Goal: Task Accomplishment & Management: Manage account settings

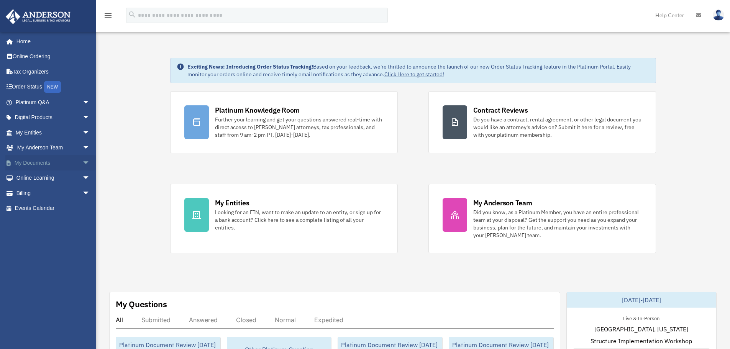
click at [22, 158] on link "My Documents arrow_drop_down" at bounding box center [53, 162] width 96 height 15
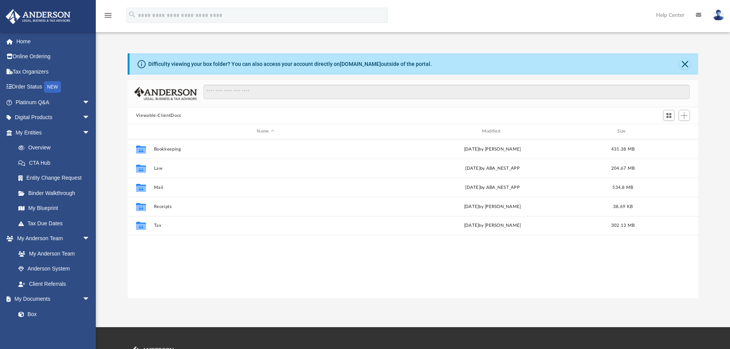
scroll to position [169, 565]
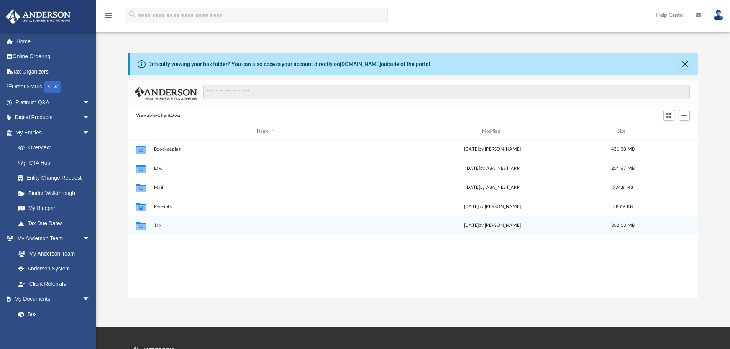
click at [159, 225] on button "Tax" at bounding box center [265, 225] width 223 height 5
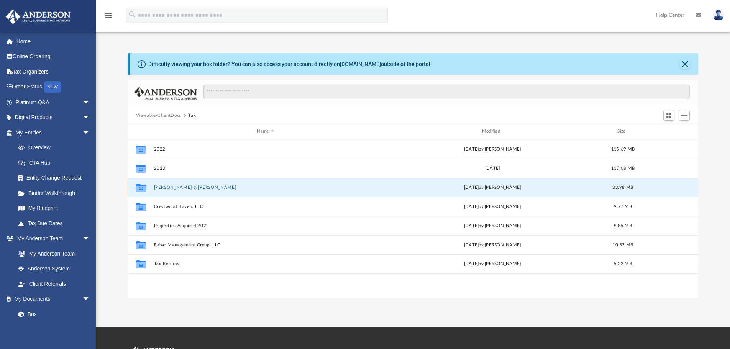
click at [188, 186] on button "[PERSON_NAME] & [PERSON_NAME]" at bounding box center [265, 187] width 223 height 5
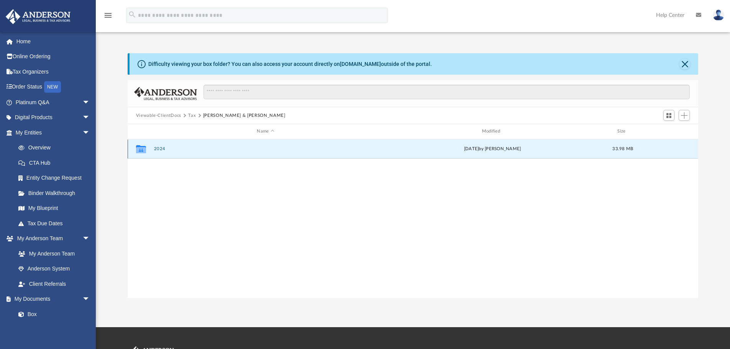
click at [160, 150] on button "2024" at bounding box center [265, 148] width 223 height 5
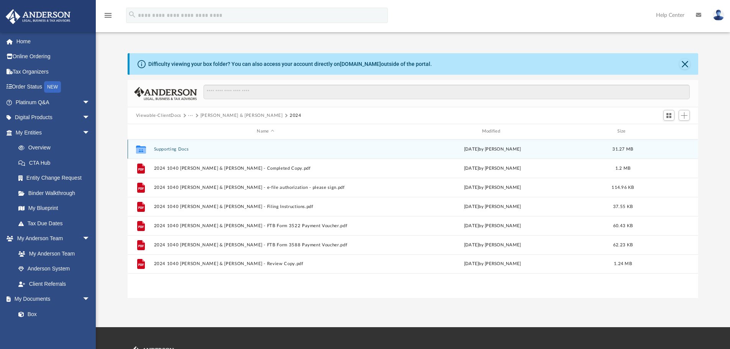
click at [168, 149] on button "Supporting Docs" at bounding box center [265, 149] width 223 height 5
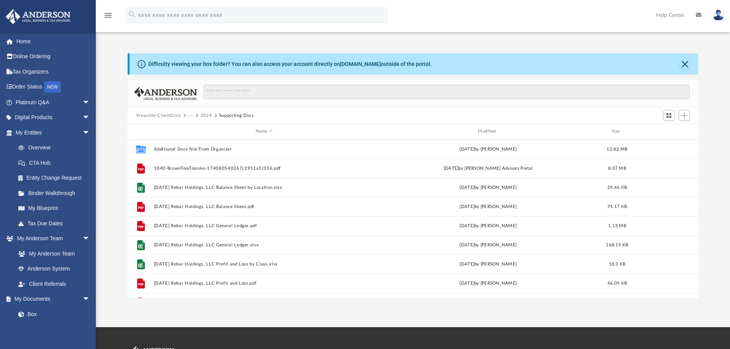
click at [276, 120] on div "Viewable-ClientDocs ··· 2024 Supporting Docs" at bounding box center [413, 115] width 571 height 17
click at [256, 116] on div "Viewable-ClientDocs ··· 2024 Supporting Docs" at bounding box center [198, 115] width 125 height 7
drag, startPoint x: 255, startPoint y: 117, endPoint x: 134, endPoint y: 120, distance: 120.8
click at [134, 120] on div "Viewable-ClientDocs ··· 2024 Supporting Docs" at bounding box center [413, 115] width 571 height 17
copy div "Viewable-ClientDocs ··· 2024 Supporting Docs"
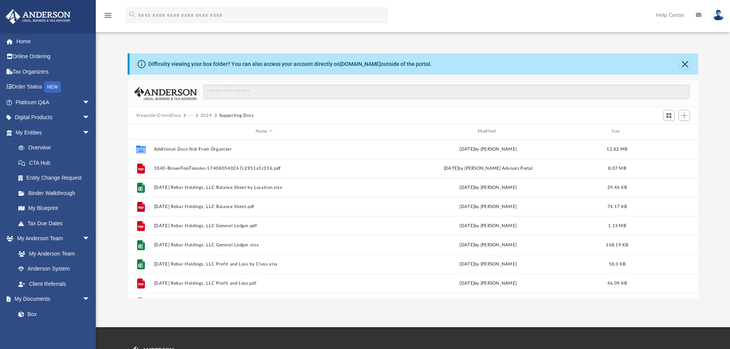
click at [183, 82] on div at bounding box center [413, 93] width 571 height 27
click at [208, 115] on button "2024" at bounding box center [206, 115] width 12 height 7
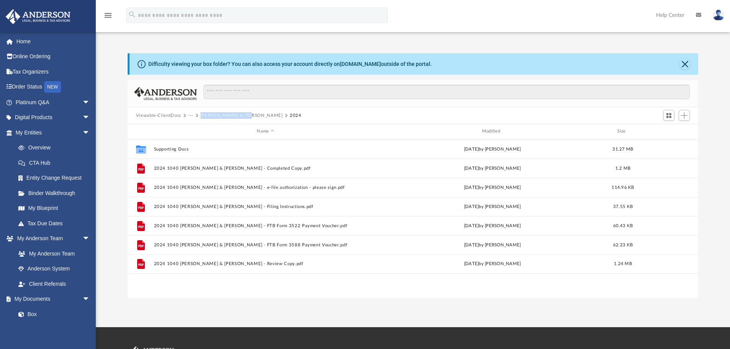
drag, startPoint x: 248, startPoint y: 117, endPoint x: 199, endPoint y: 121, distance: 48.8
click at [199, 121] on div "Viewable-ClientDocs ··· [PERSON_NAME] & [PERSON_NAME] 2024" at bounding box center [413, 115] width 571 height 17
copy div "[PERSON_NAME] & [PERSON_NAME]"
click at [211, 115] on button "[PERSON_NAME] & [PERSON_NAME]" at bounding box center [241, 115] width 82 height 7
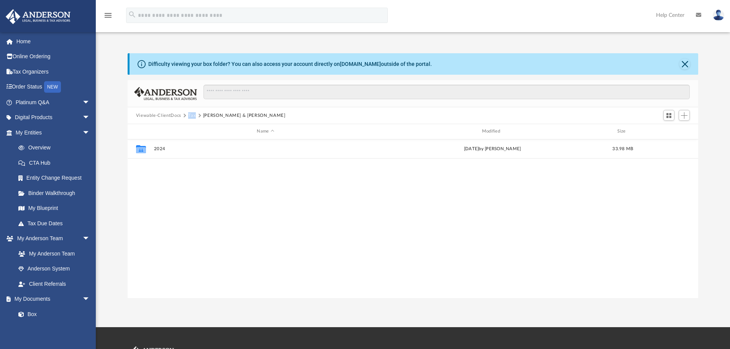
drag, startPoint x: 194, startPoint y: 116, endPoint x: 184, endPoint y: 117, distance: 9.7
click at [184, 117] on div "Viewable-ClientDocs Tax [PERSON_NAME] & [PERSON_NAME]" at bounding box center [214, 115] width 156 height 7
drag, startPoint x: 132, startPoint y: 115, endPoint x: 271, endPoint y: 115, distance: 138.4
click at [271, 115] on div "Viewable-ClientDocs Tax [PERSON_NAME] & [PERSON_NAME]" at bounding box center [413, 115] width 571 height 17
copy div "Viewable-ClientDocs Tax [PERSON_NAME] & [PERSON_NAME]"
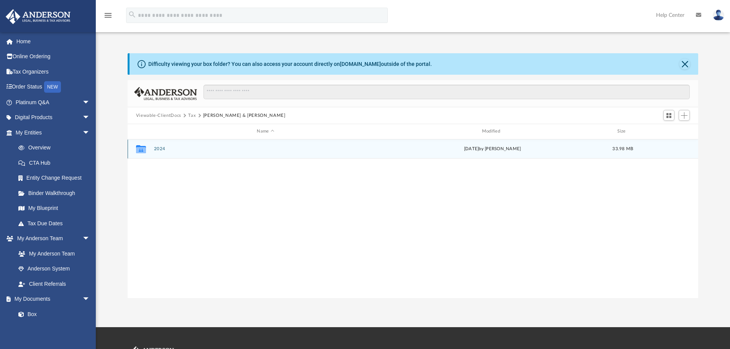
click at [138, 153] on icon "grid" at bounding box center [141, 150] width 10 height 6
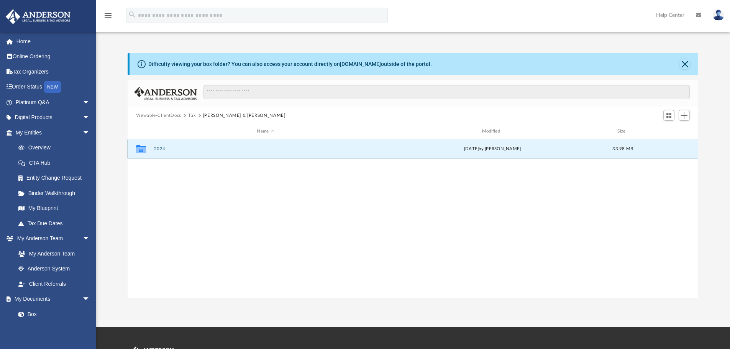
click at [142, 150] on g "grid" at bounding box center [141, 149] width 10 height 8
click at [141, 150] on g "grid" at bounding box center [141, 149] width 10 height 8
click at [159, 148] on button "2024" at bounding box center [265, 148] width 223 height 5
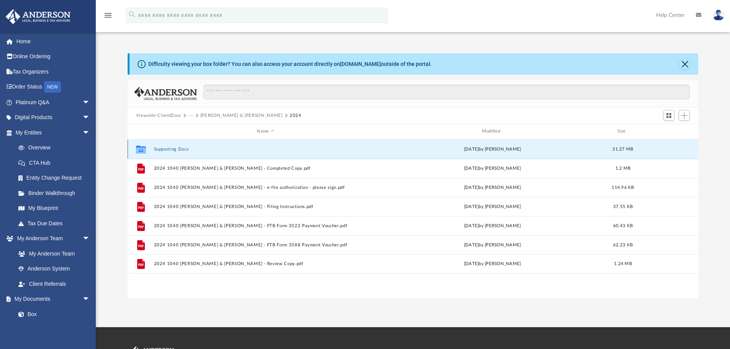
click at [182, 150] on button "Supporting Docs" at bounding box center [265, 149] width 223 height 5
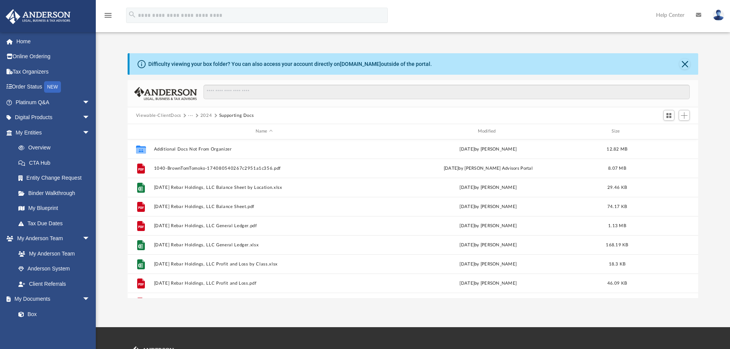
click at [203, 113] on button "2024" at bounding box center [206, 115] width 12 height 7
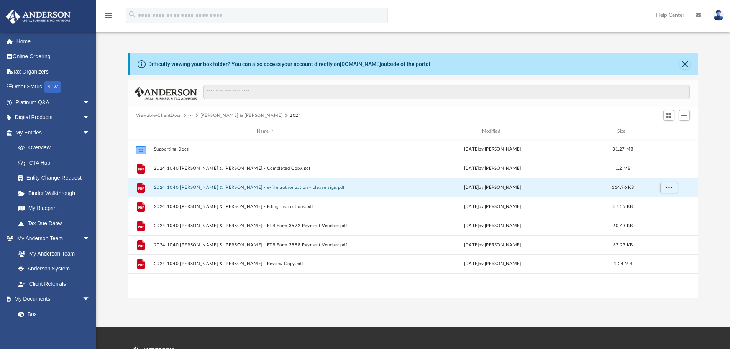
click at [243, 187] on button "2024 1040 [PERSON_NAME] & [PERSON_NAME] - e-file authorization - please sign.pdf" at bounding box center [265, 187] width 223 height 5
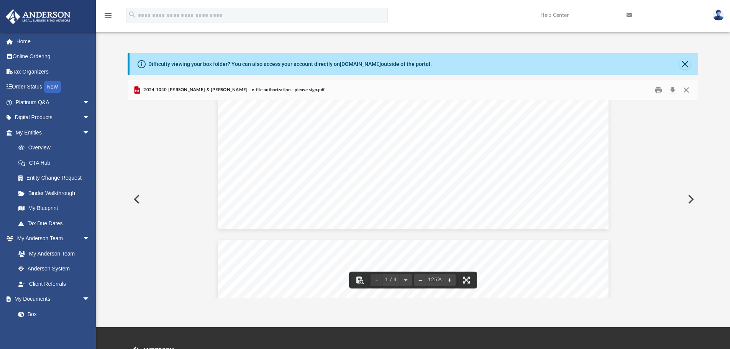
scroll to position [0, 0]
click at [134, 201] on button "Preview" at bounding box center [136, 199] width 17 height 21
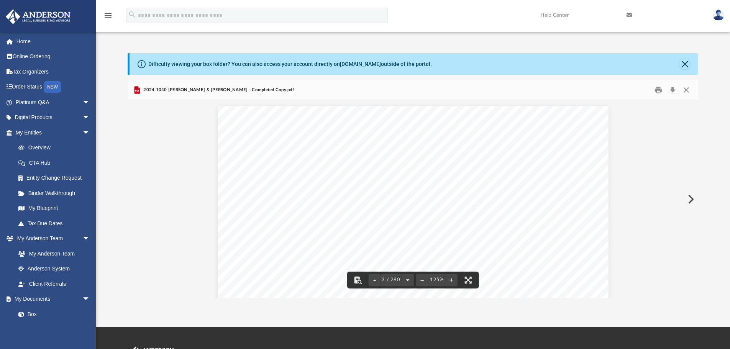
scroll to position [1035, 0]
click at [685, 92] on button "Close" at bounding box center [687, 90] width 14 height 12
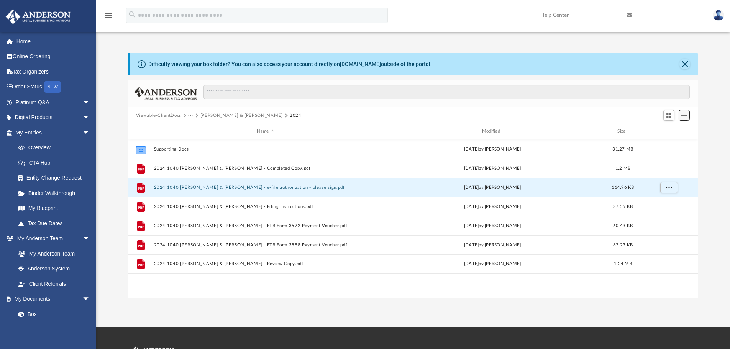
click at [685, 118] on span "Add" at bounding box center [684, 115] width 7 height 7
click at [671, 130] on li "Upload" at bounding box center [673, 131] width 25 height 8
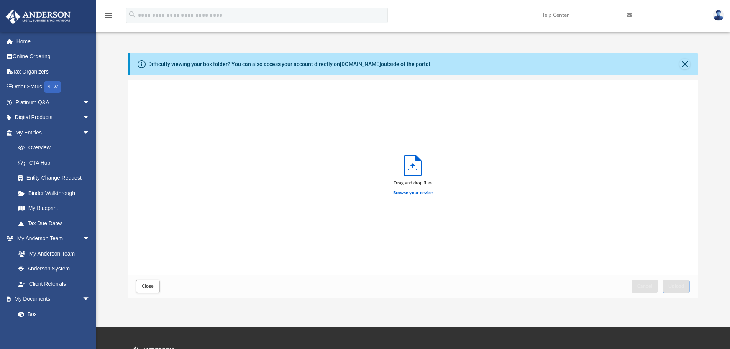
scroll to position [189, 565]
click at [294, 304] on div "App [PERSON_NAME][EMAIL_ADDRESS][DOMAIN_NAME] Sign Out [PERSON_NAME][EMAIL_ADDR…" at bounding box center [365, 163] width 730 height 327
click at [672, 286] on span "Upload" at bounding box center [677, 286] width 16 height 5
click at [156, 291] on button "Close" at bounding box center [148, 286] width 24 height 13
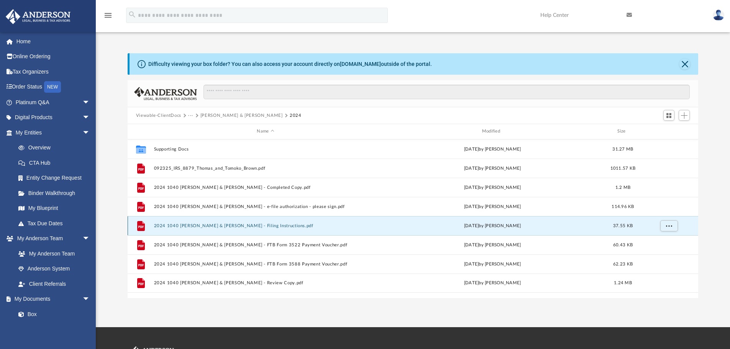
click at [255, 224] on button "2024 1040 [PERSON_NAME] & [PERSON_NAME] - Filing Instructions.pdf" at bounding box center [265, 225] width 223 height 5
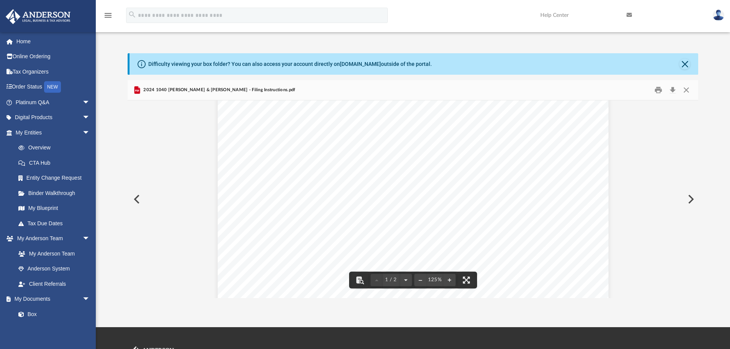
scroll to position [192, 0]
click at [342, 257] on div "[DATE] [PERSON_NAME] & [PERSON_NAME] [STREET_ADDRESS] Dear Mr. and [PERSON_NAME…" at bounding box center [413, 168] width 391 height 506
drag, startPoint x: 432, startPoint y: 146, endPoint x: 404, endPoint y: 145, distance: 28.0
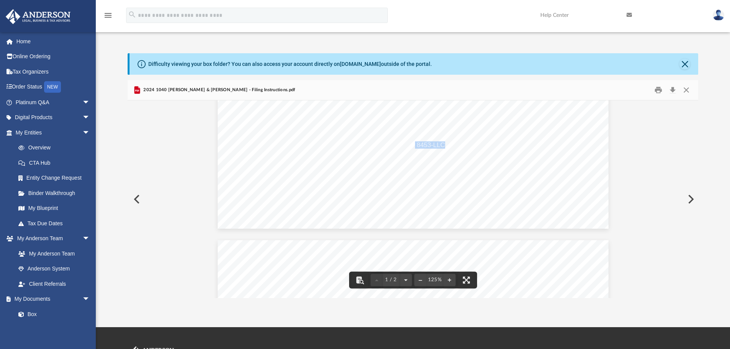
click at [404, 145] on span "FTB, please sign, date, and return [US_STATE] Form 8453-LLC to our office. We w…" at bounding box center [408, 145] width 290 height 7
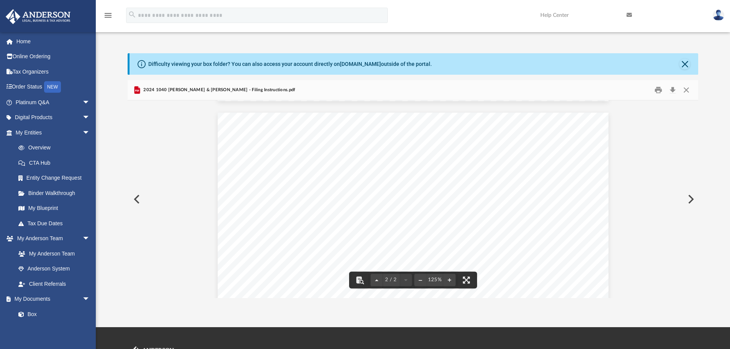
drag, startPoint x: 470, startPoint y: 165, endPoint x: 394, endPoint y: 242, distance: 108.4
click at [657, 86] on button "Print" at bounding box center [658, 90] width 15 height 12
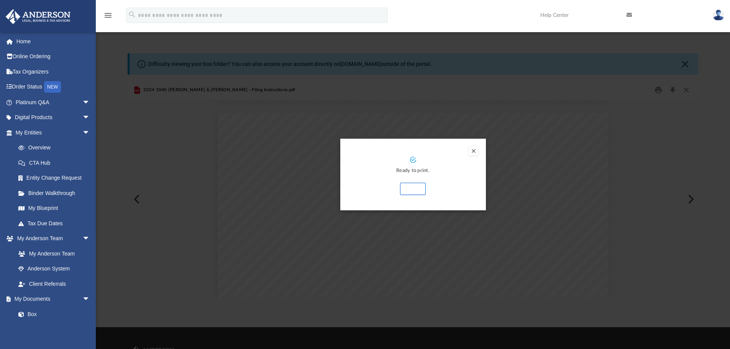
click at [409, 189] on button "Print" at bounding box center [413, 189] width 26 height 12
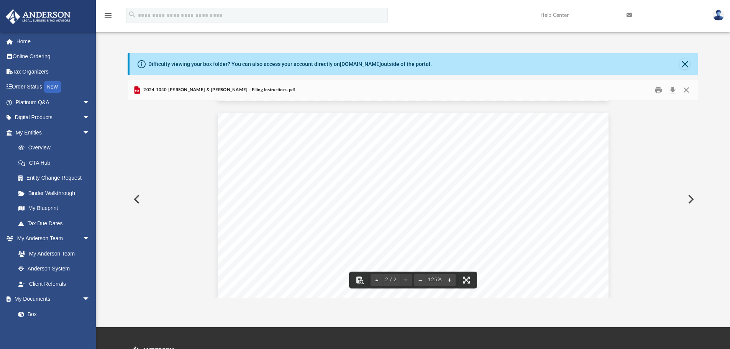
click at [161, 184] on div "[DATE] [PERSON_NAME] & [PERSON_NAME] [STREET_ADDRESS] Dear Mr. and [PERSON_NAME…" at bounding box center [413, 106] width 571 height 1035
click at [689, 93] on button "Close" at bounding box center [687, 90] width 14 height 12
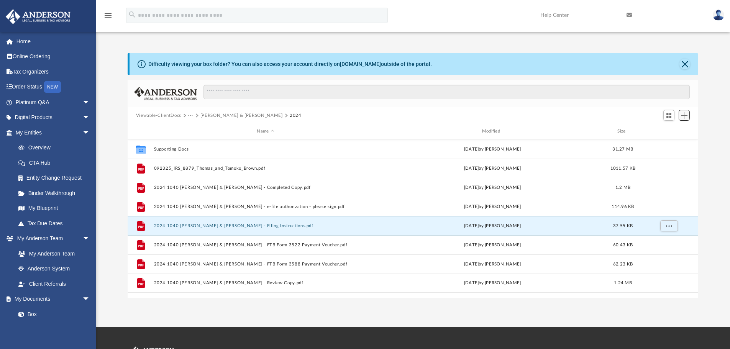
click at [687, 118] on span "Add" at bounding box center [684, 115] width 7 height 7
click at [670, 131] on li "Upload" at bounding box center [673, 131] width 25 height 8
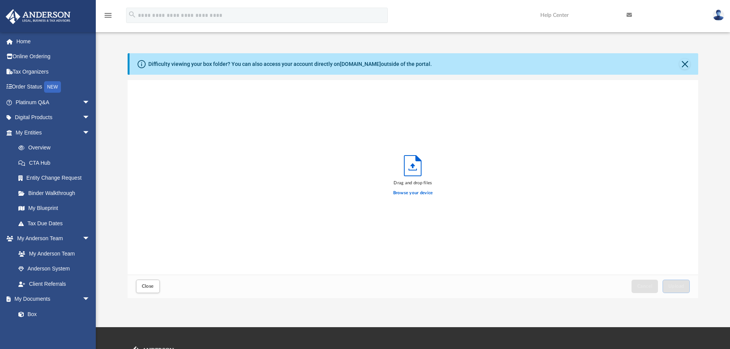
scroll to position [189, 565]
click at [674, 286] on span "Upload" at bounding box center [677, 286] width 16 height 5
click at [147, 288] on span "Close" at bounding box center [148, 286] width 12 height 5
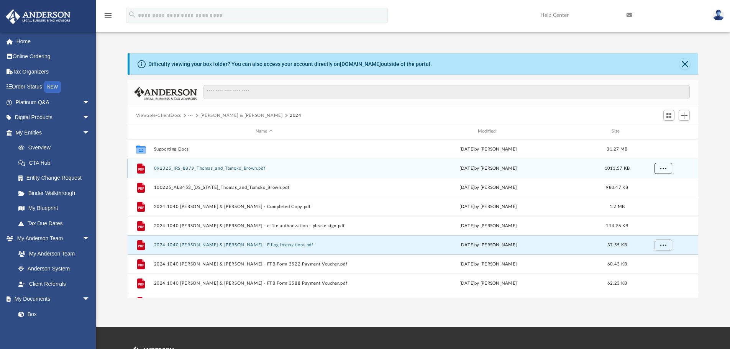
click at [663, 169] on span "More options" at bounding box center [663, 168] width 6 height 4
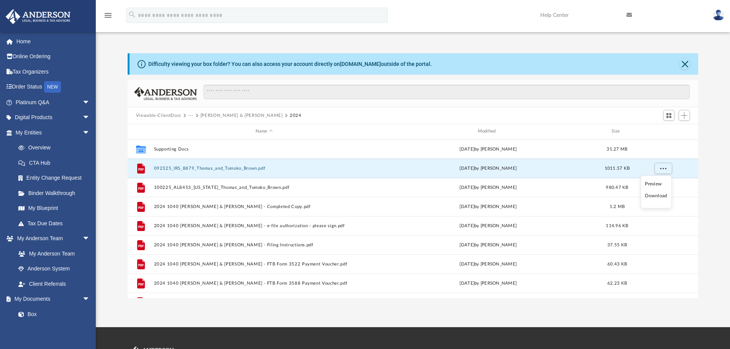
click at [113, 129] on div "Difficulty viewing your box folder? You can also access your account directly o…" at bounding box center [413, 175] width 634 height 245
click at [100, 117] on div "Difficulty viewing your box folder? You can also access your account directly o…" at bounding box center [413, 175] width 634 height 245
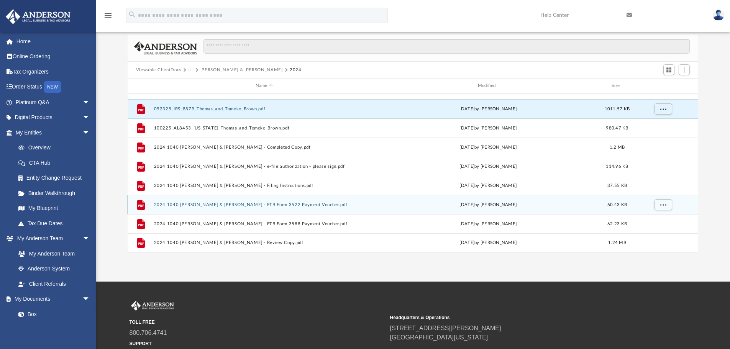
scroll to position [64, 0]
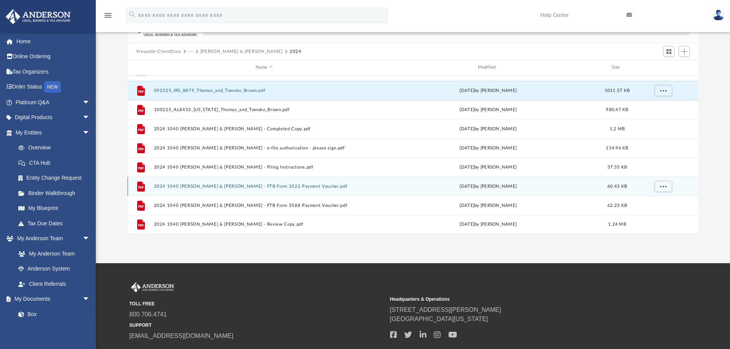
click at [288, 184] on button "2024 1040 [PERSON_NAME] & [PERSON_NAME] - FTB Form 3522 Payment Voucher.pdf" at bounding box center [264, 186] width 221 height 5
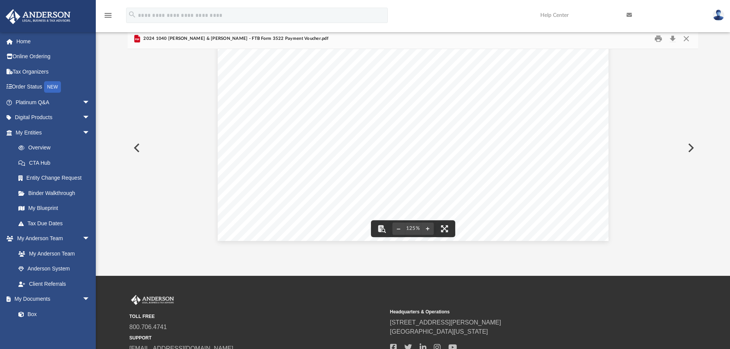
scroll to position [256, 0]
drag, startPoint x: 691, startPoint y: 40, endPoint x: 686, endPoint y: 42, distance: 5.0
click at [689, 41] on button "Close" at bounding box center [687, 39] width 14 height 12
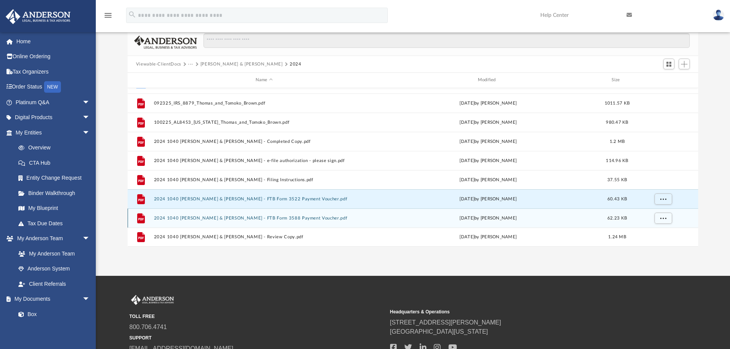
click at [236, 218] on button "2024 1040 [PERSON_NAME] & [PERSON_NAME] - FTB Form 3588 Payment Voucher.pdf" at bounding box center [264, 218] width 221 height 5
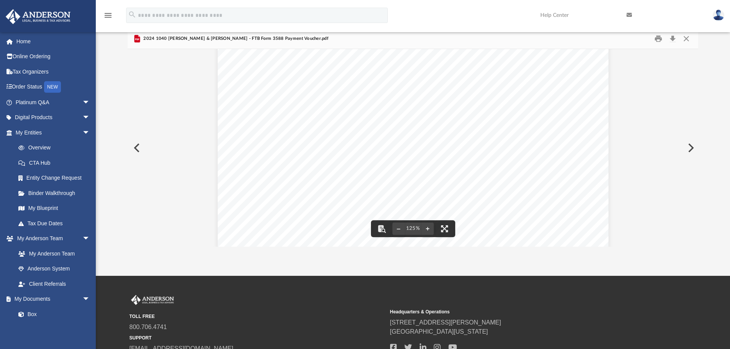
scroll to position [128, 0]
click at [685, 38] on button "Close" at bounding box center [687, 39] width 14 height 12
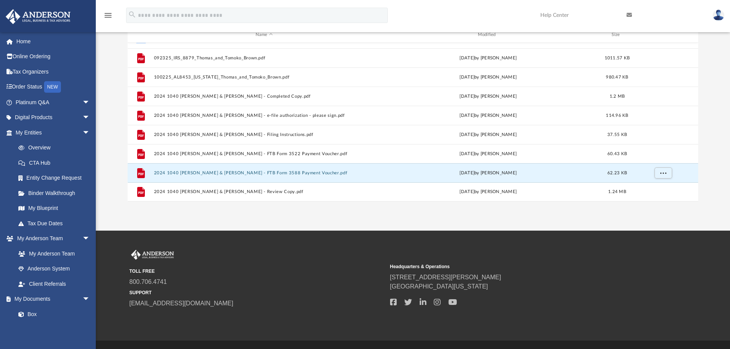
scroll to position [115, 0]
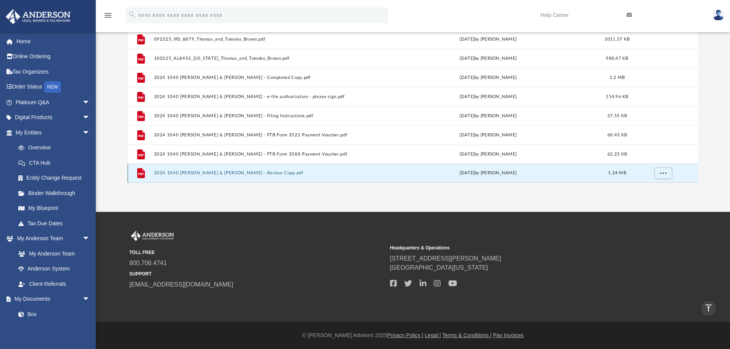
click at [228, 173] on button "2024 1040 [PERSON_NAME] & [PERSON_NAME] - Review Copy.pdf" at bounding box center [264, 173] width 221 height 5
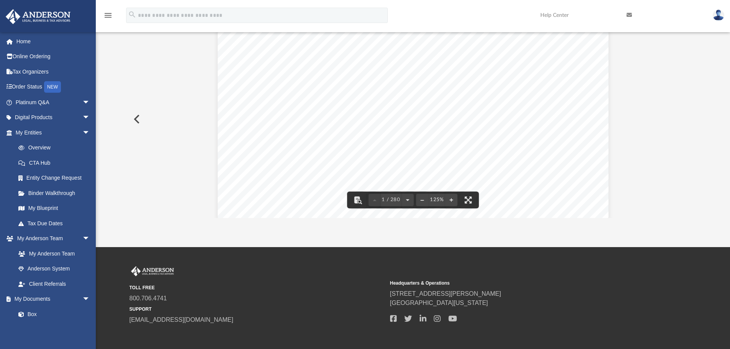
click at [136, 120] on button "Preview" at bounding box center [136, 118] width 17 height 21
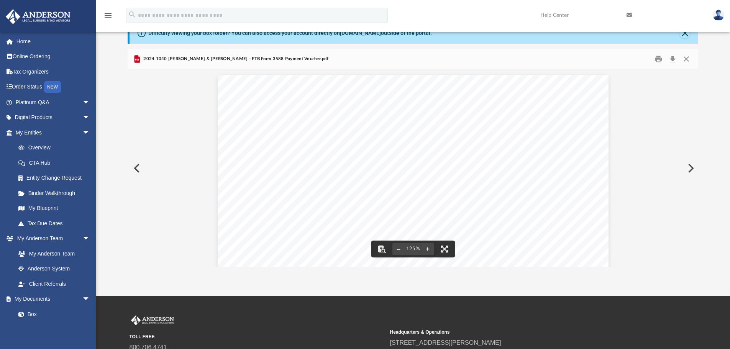
scroll to position [0, 0]
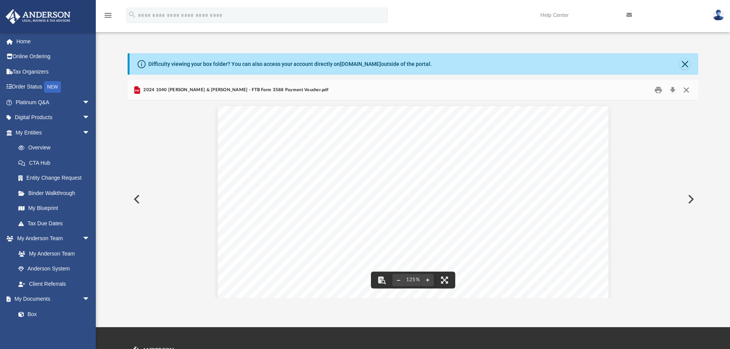
drag, startPoint x: 685, startPoint y: 89, endPoint x: 656, endPoint y: 116, distance: 40.4
click at [685, 89] on button "Close" at bounding box center [687, 90] width 14 height 12
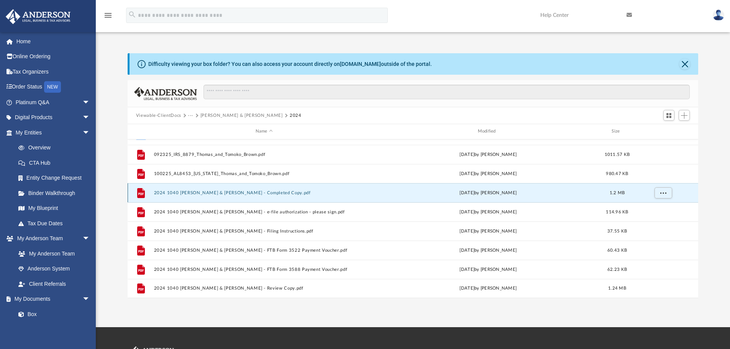
click at [242, 191] on button "2024 1040 [PERSON_NAME] & [PERSON_NAME] - Completed Copy.pdf" at bounding box center [264, 193] width 221 height 5
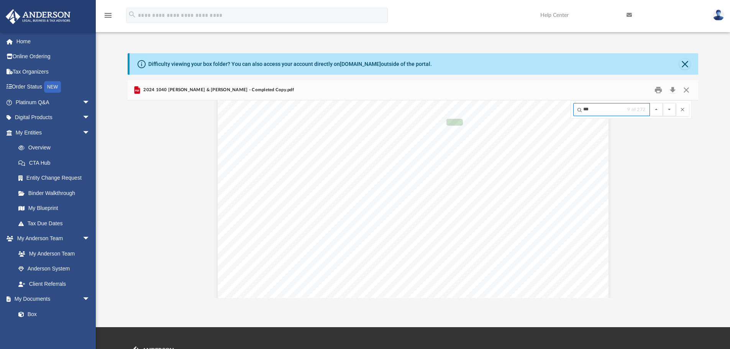
scroll to position [4277, 0]
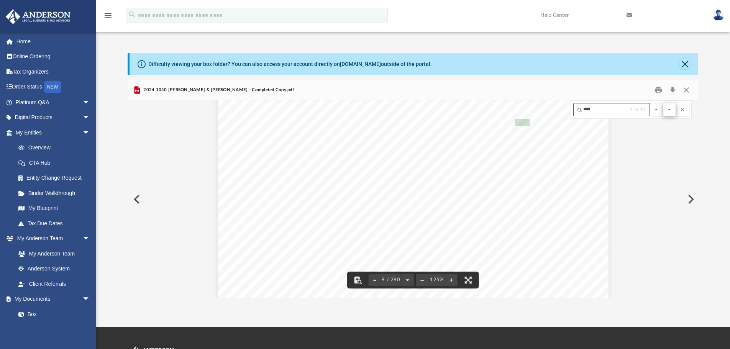
type input "****"
click at [670, 108] on button "File preview" at bounding box center [669, 109] width 13 height 13
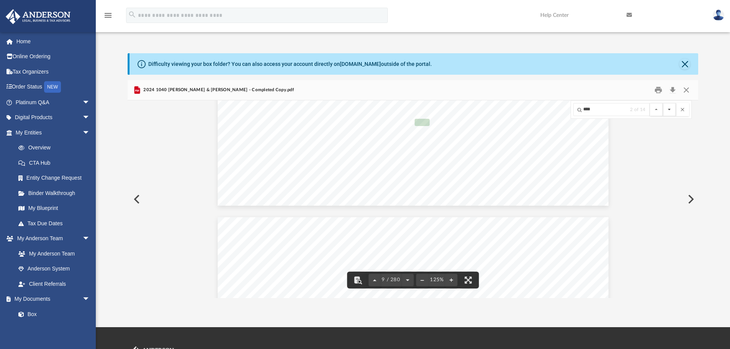
click at [670, 108] on button "File preview" at bounding box center [669, 109] width 13 height 13
click at [668, 108] on button "File preview" at bounding box center [669, 109] width 13 height 13
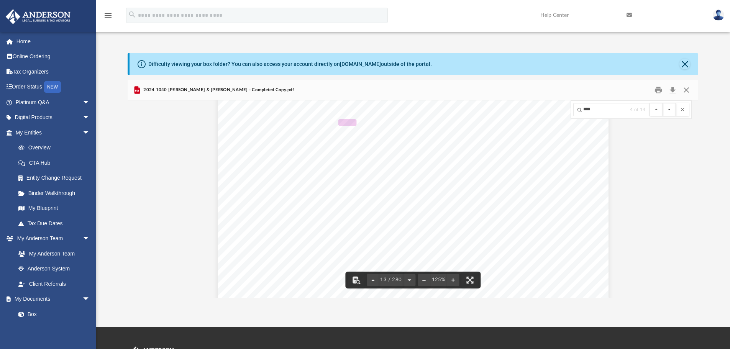
scroll to position [6413, 0]
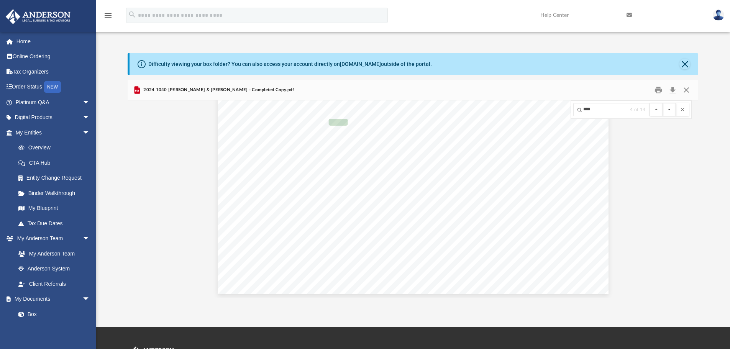
click at [668, 108] on button "File preview" at bounding box center [669, 109] width 13 height 13
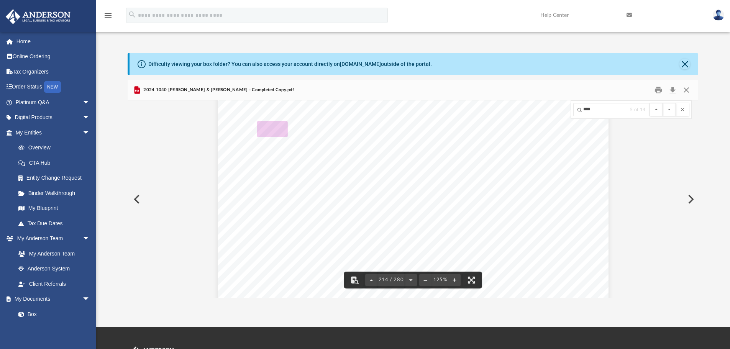
scroll to position [103853, 0]
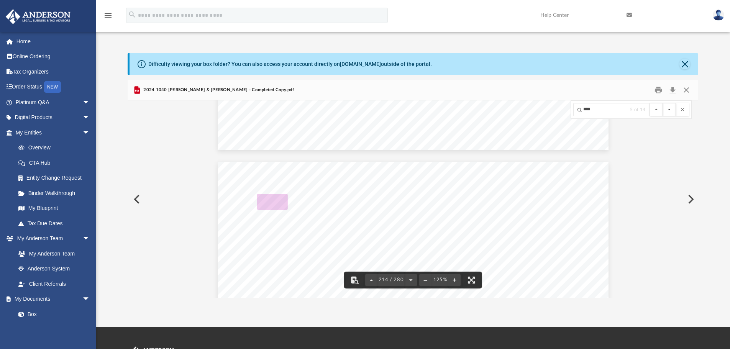
click at [671, 110] on button "File preview" at bounding box center [669, 109] width 13 height 13
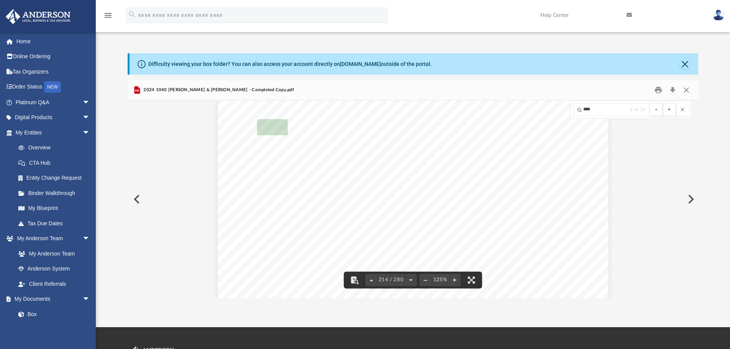
click at [671, 110] on button "File preview" at bounding box center [669, 109] width 13 height 13
click at [669, 109] on button "File preview" at bounding box center [669, 109] width 13 height 13
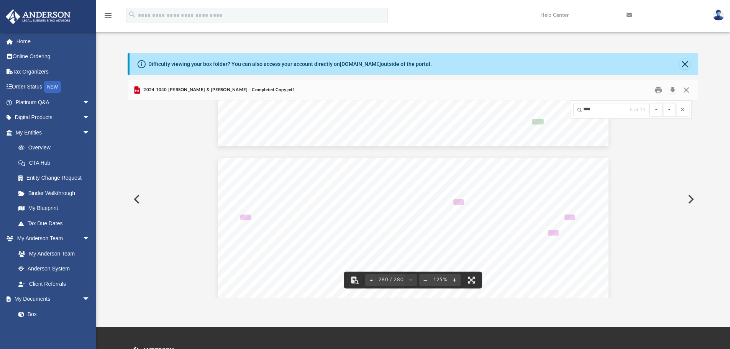
click at [670, 108] on button "File preview" at bounding box center [669, 109] width 13 height 13
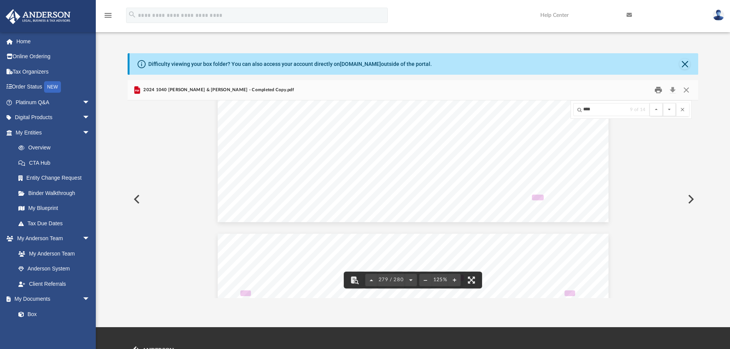
click at [658, 92] on button "Print" at bounding box center [658, 90] width 15 height 12
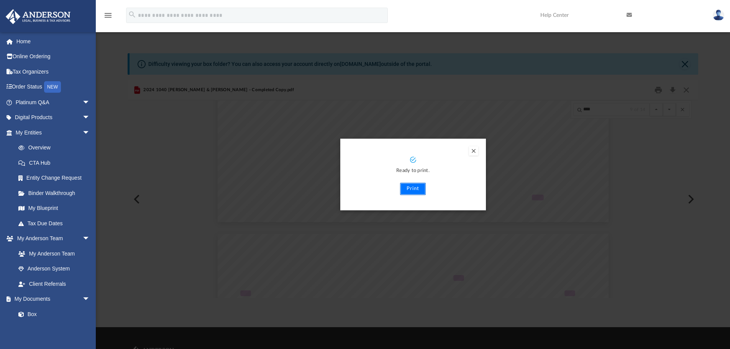
click at [408, 188] on button "Print" at bounding box center [413, 189] width 26 height 12
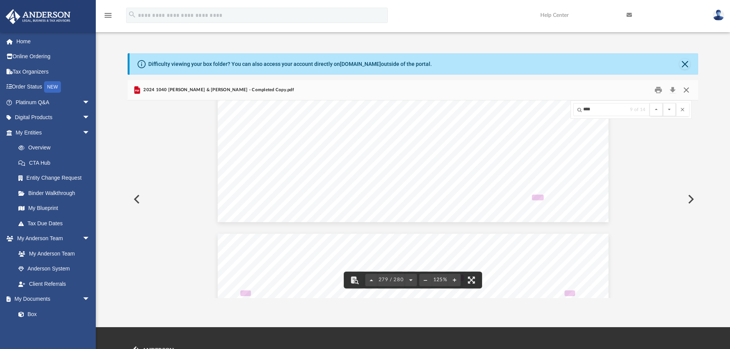
click at [686, 87] on button "Close" at bounding box center [687, 90] width 14 height 12
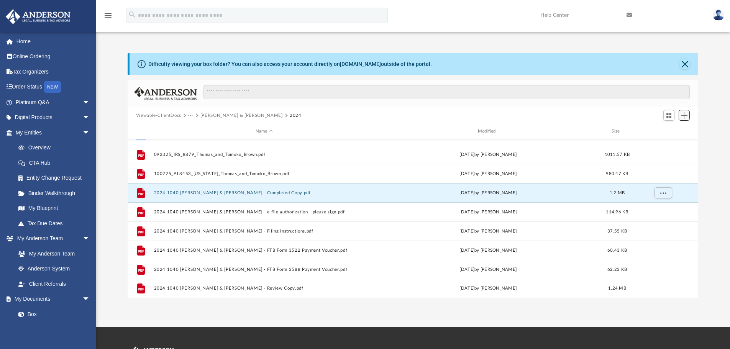
click at [684, 112] on button "Add" at bounding box center [685, 115] width 12 height 11
click at [672, 132] on li "Upload" at bounding box center [673, 131] width 25 height 8
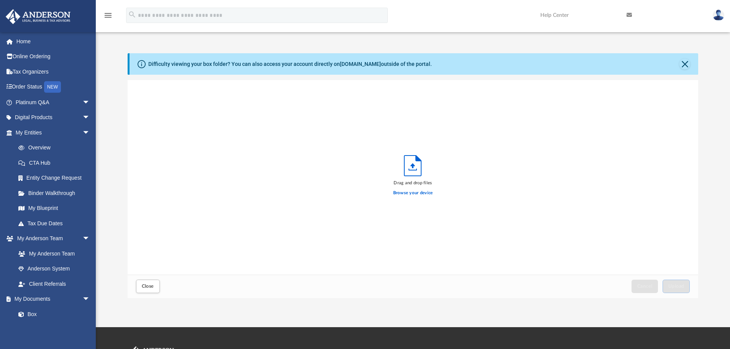
scroll to position [189, 565]
click at [676, 285] on span "Upload" at bounding box center [677, 286] width 16 height 5
click at [149, 287] on span "Close" at bounding box center [148, 286] width 12 height 5
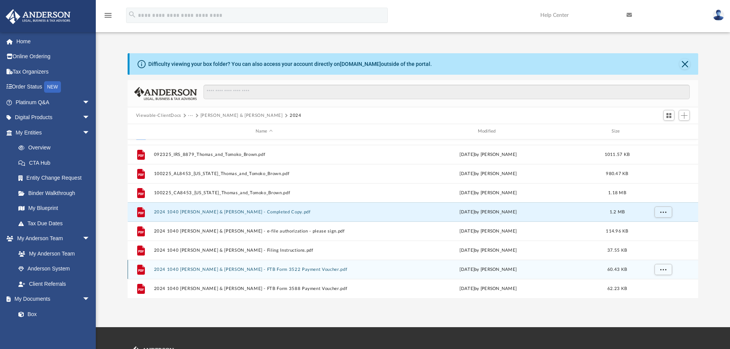
click at [271, 268] on button "2024 1040 [PERSON_NAME] & [PERSON_NAME] - FTB Form 3522 Payment Voucher.pdf" at bounding box center [264, 269] width 221 height 5
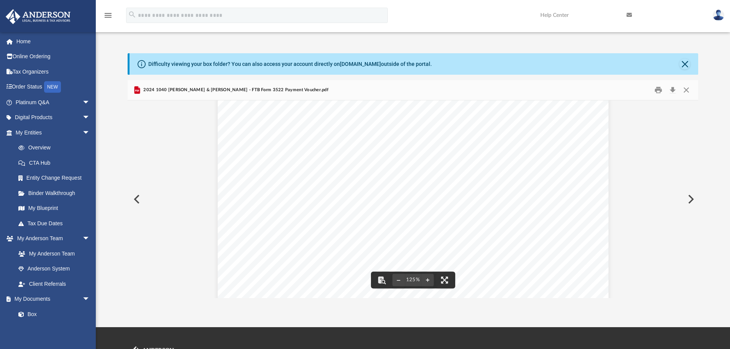
scroll to position [320, 0]
click at [138, 200] on button "Preview" at bounding box center [136, 199] width 17 height 21
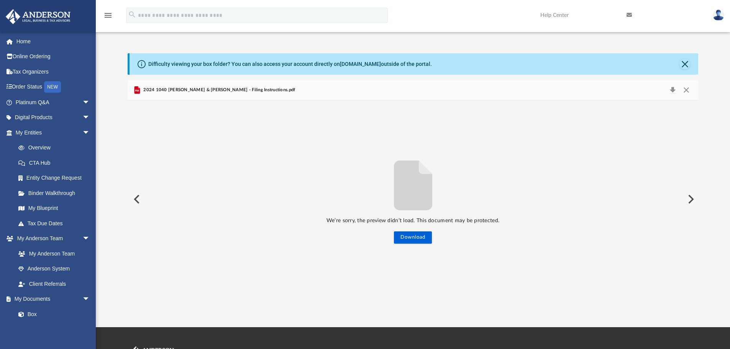
click at [138, 197] on button "Preview" at bounding box center [136, 199] width 17 height 21
click at [137, 198] on button "Preview" at bounding box center [136, 199] width 17 height 21
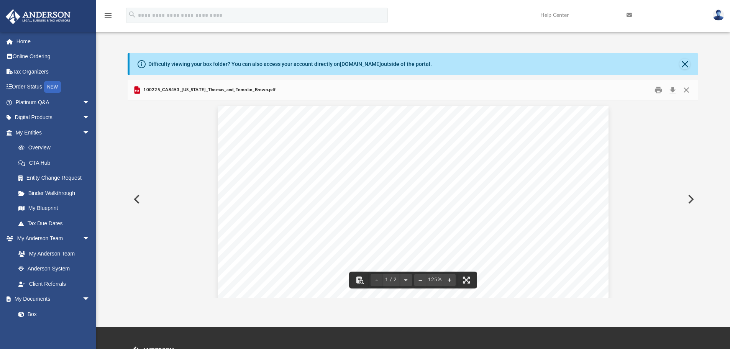
click at [136, 198] on button "Preview" at bounding box center [136, 199] width 17 height 21
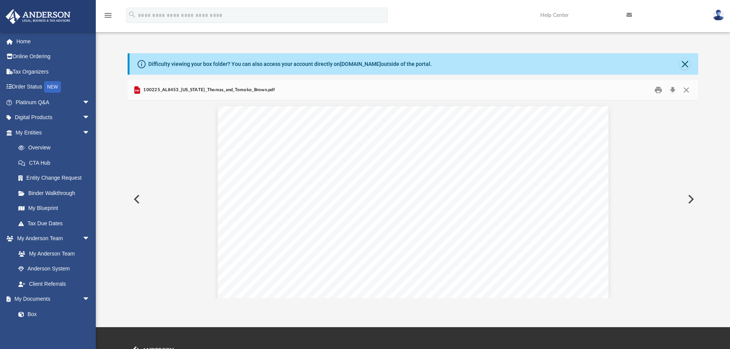
click at [137, 199] on button "Preview" at bounding box center [136, 199] width 17 height 21
click at [690, 88] on button "Close" at bounding box center [687, 90] width 14 height 12
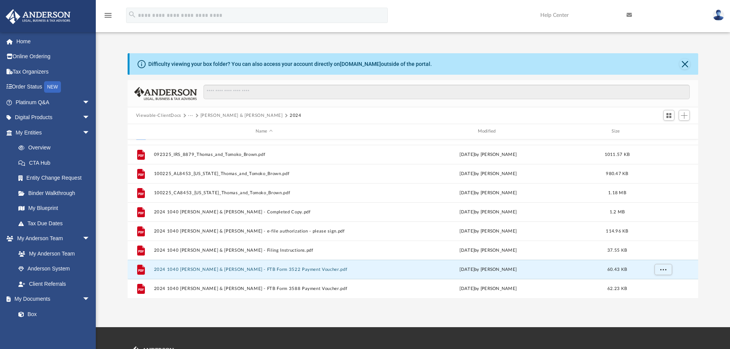
scroll to position [33, 0]
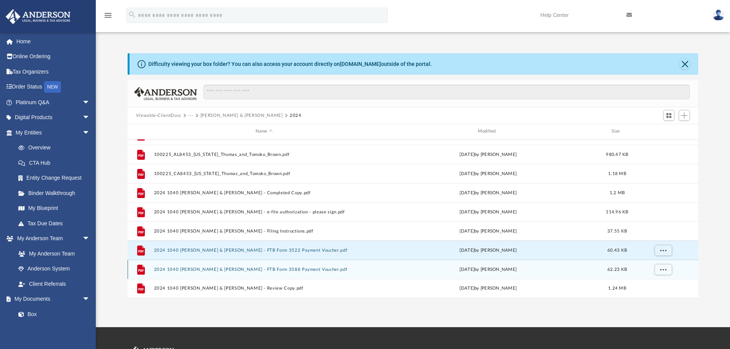
click at [286, 273] on div "File 2024 1040 [PERSON_NAME] & [PERSON_NAME] - FTB Form 3588 Payment Voucher.pd…" at bounding box center [413, 269] width 571 height 19
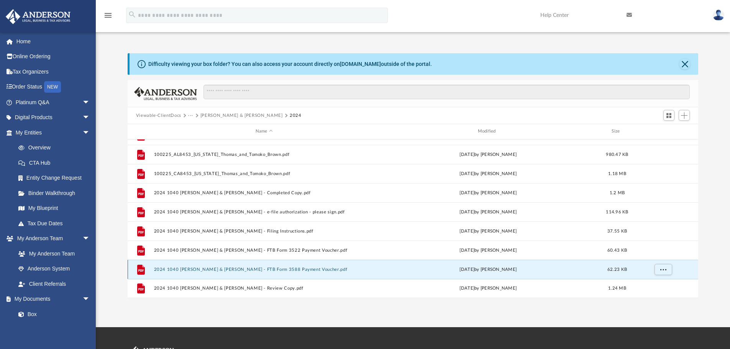
click at [239, 268] on button "2024 1040 [PERSON_NAME] & [PERSON_NAME] - FTB Form 3588 Payment Voucher.pdf" at bounding box center [264, 269] width 221 height 5
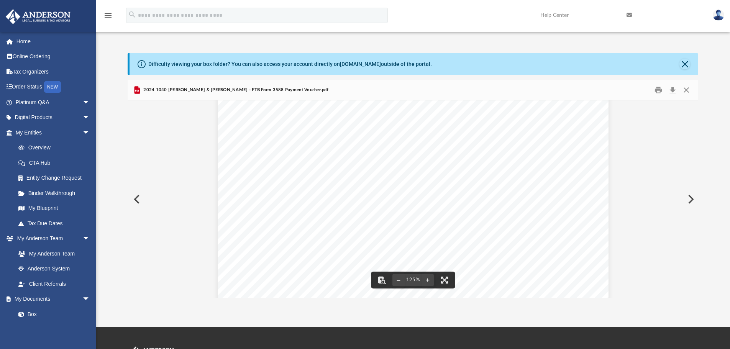
scroll to position [320, 0]
